Goal: Task Accomplishment & Management: Complete application form

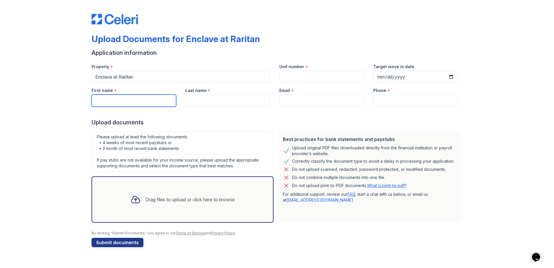
click at [126, 102] on input "First name" at bounding box center [134, 100] width 85 height 12
type input "[PERSON_NAME]"
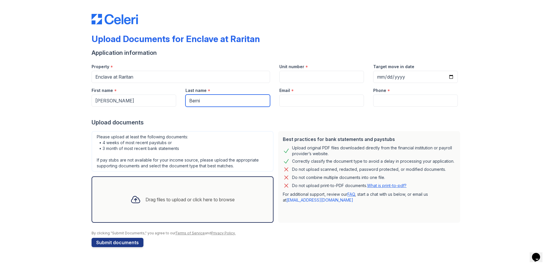
type input "Berni"
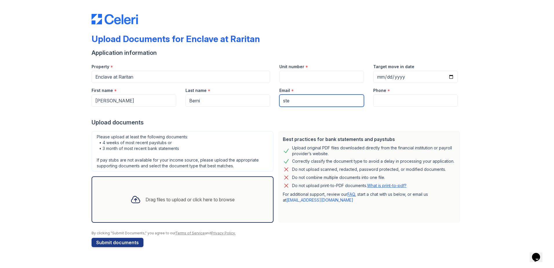
type input "[EMAIL_ADDRESS][DOMAIN_NAME]"
type input "9083037138"
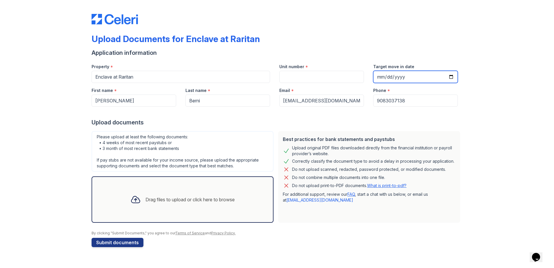
click at [453, 78] on input "Target move in date" at bounding box center [415, 77] width 85 height 12
type input "[DATE]"
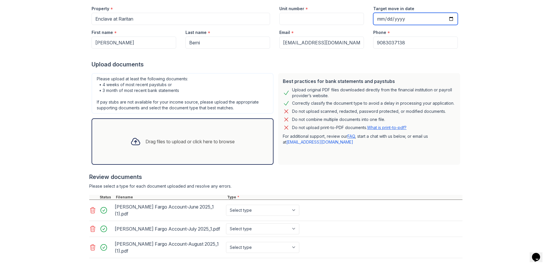
scroll to position [77, 0]
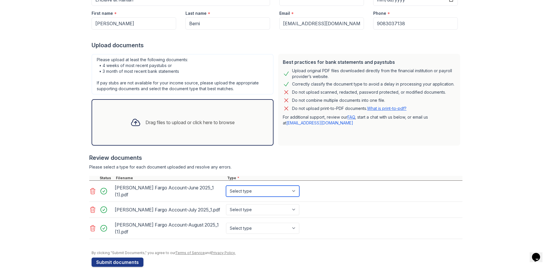
click at [248, 191] on select "Select type Paystub Bank Statement Offer Letter Tax Documents Benefit Award Let…" at bounding box center [262, 190] width 73 height 11
select select "bank_statement"
click at [226, 185] on select "Select type Paystub Bank Statement Offer Letter Tax Documents Benefit Award Let…" at bounding box center [262, 190] width 73 height 11
click at [252, 207] on select "Select type Paystub Bank Statement Offer Letter Tax Documents Benefit Award Let…" at bounding box center [262, 209] width 73 height 11
select select "bank_statement"
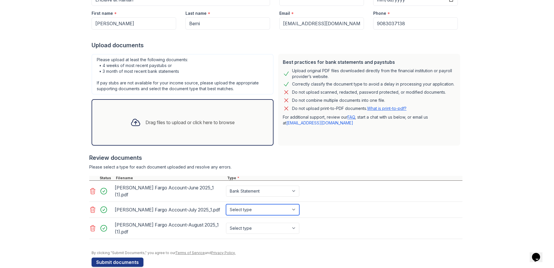
click at [226, 204] on select "Select type Paystub Bank Statement Offer Letter Tax Documents Benefit Award Let…" at bounding box center [262, 209] width 73 height 11
click at [255, 222] on select "Select type Paystub Bank Statement Offer Letter Tax Documents Benefit Award Let…" at bounding box center [262, 227] width 73 height 11
select select "bank_statement"
click at [226, 222] on select "Select type Paystub Bank Statement Offer Letter Tax Documents Benefit Award Let…" at bounding box center [262, 227] width 73 height 11
click at [239, 187] on select "Select type Paystub Bank Statement Offer Letter Tax Documents Benefit Award Let…" at bounding box center [262, 190] width 73 height 11
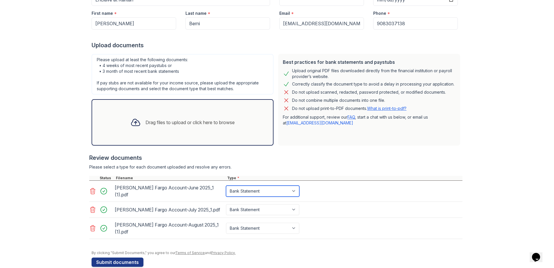
select select "investment_account_statement"
click at [226, 185] on select "Select type Paystub Bank Statement Offer Letter Tax Documents Benefit Award Let…" at bounding box center [262, 190] width 73 height 11
click at [249, 205] on select "Select type Paystub Bank Statement Offer Letter Tax Documents Benefit Award Let…" at bounding box center [262, 209] width 73 height 11
select select "investment_account_statement"
click at [226, 204] on select "Select type Paystub Bank Statement Offer Letter Tax Documents Benefit Award Let…" at bounding box center [262, 209] width 73 height 11
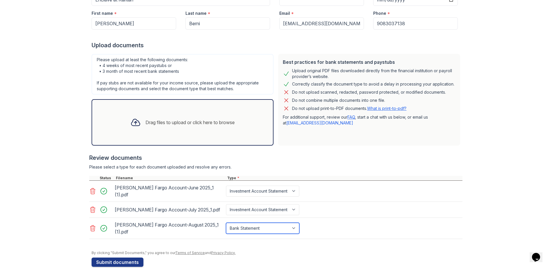
click at [253, 222] on select "Select type Paystub Bank Statement Offer Letter Tax Documents Benefit Award Let…" at bounding box center [262, 227] width 73 height 11
select select "investment_account_statement"
click at [226, 222] on select "Select type Paystub Bank Statement Offer Letter Tax Documents Benefit Award Let…" at bounding box center [262, 227] width 73 height 11
click at [126, 257] on button "Submit documents" at bounding box center [118, 261] width 52 height 9
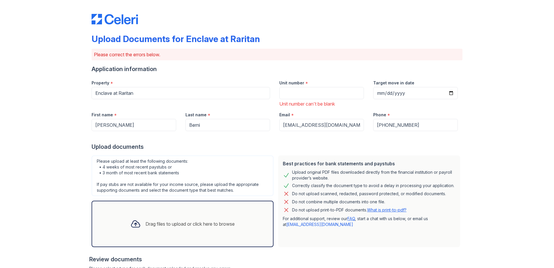
click at [293, 104] on div "Unit number can't be blank" at bounding box center [321, 103] width 85 height 7
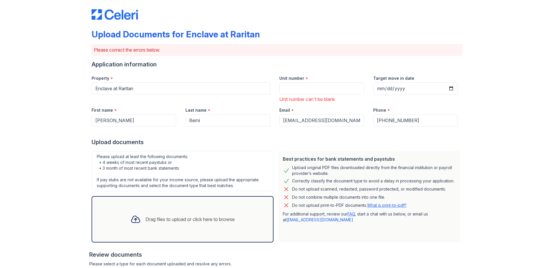
scroll to position [0, 0]
